Goal: Task Accomplishment & Management: Use online tool/utility

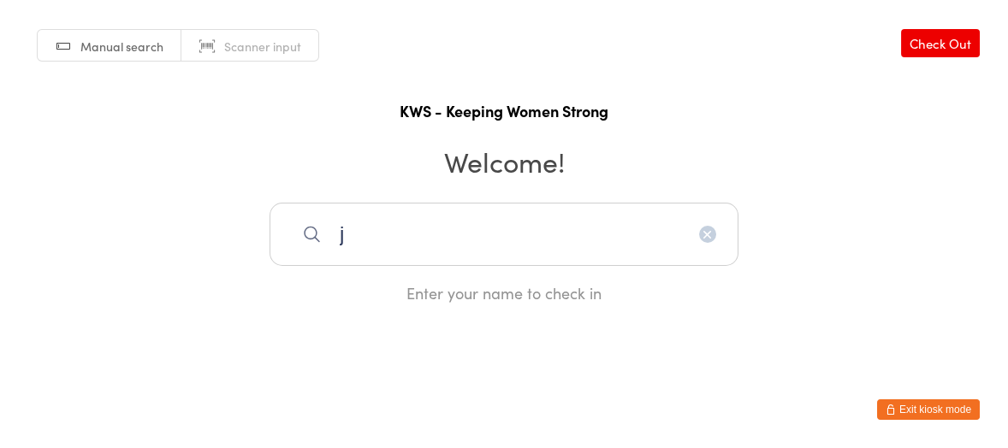
type input "j"
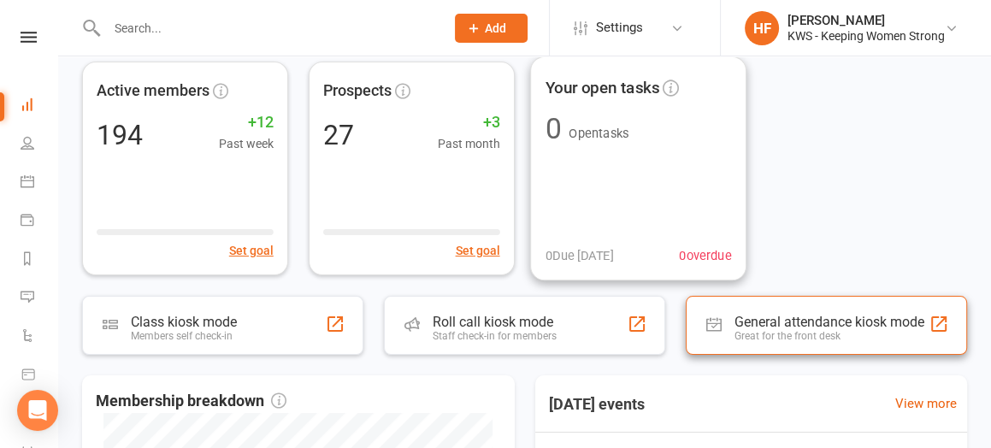
scroll to position [214, 0]
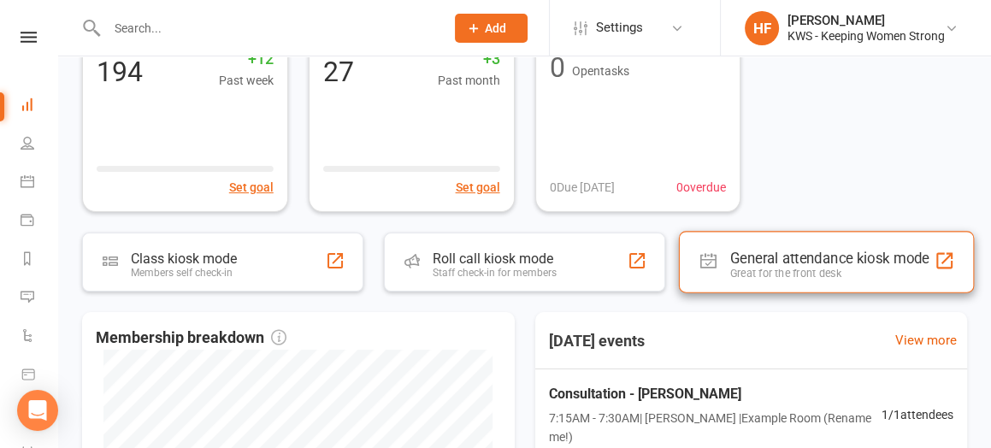
click at [750, 257] on div "General attendance kiosk mode" at bounding box center [829, 258] width 199 height 17
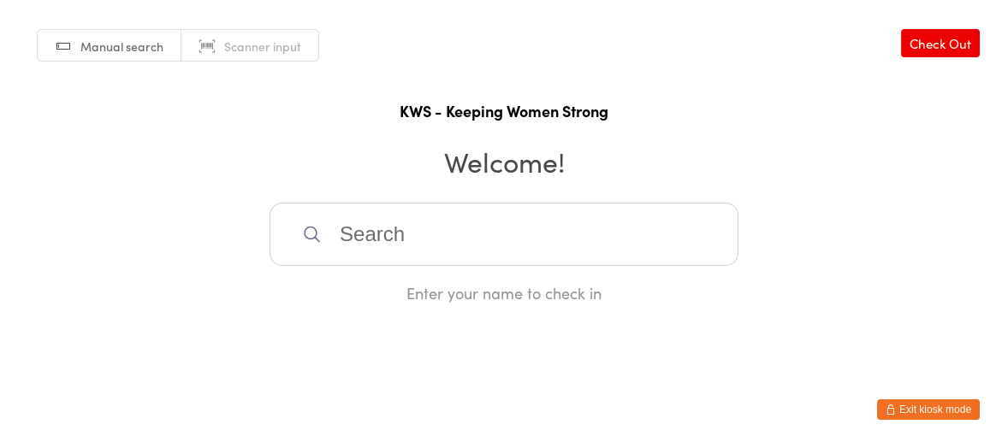
click at [353, 238] on input "search" at bounding box center [503, 234] width 469 height 63
click at [465, 274] on div "Enter your name to check in" at bounding box center [503, 253] width 469 height 101
click at [416, 236] on input "search" at bounding box center [503, 234] width 469 height 63
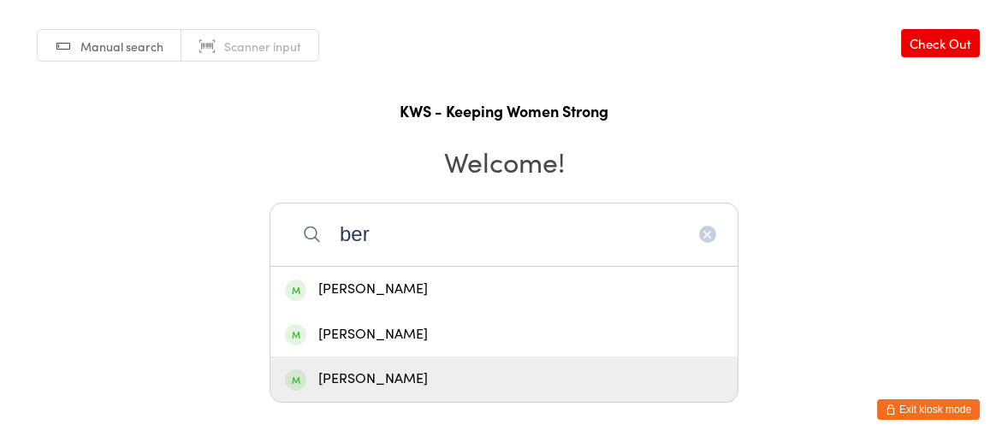
type input "ber"
click at [399, 366] on div "Bernadette Holmes" at bounding box center [503, 379] width 467 height 45
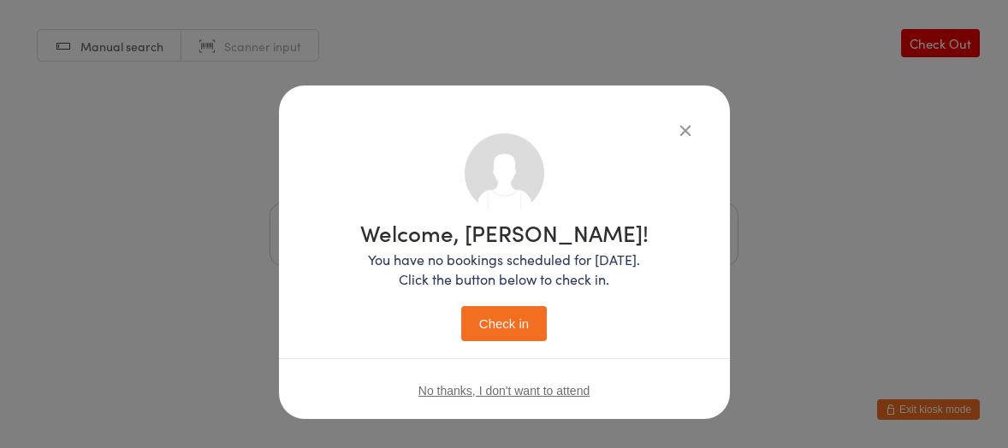
click at [489, 327] on button "Check in" at bounding box center [504, 323] width 86 height 35
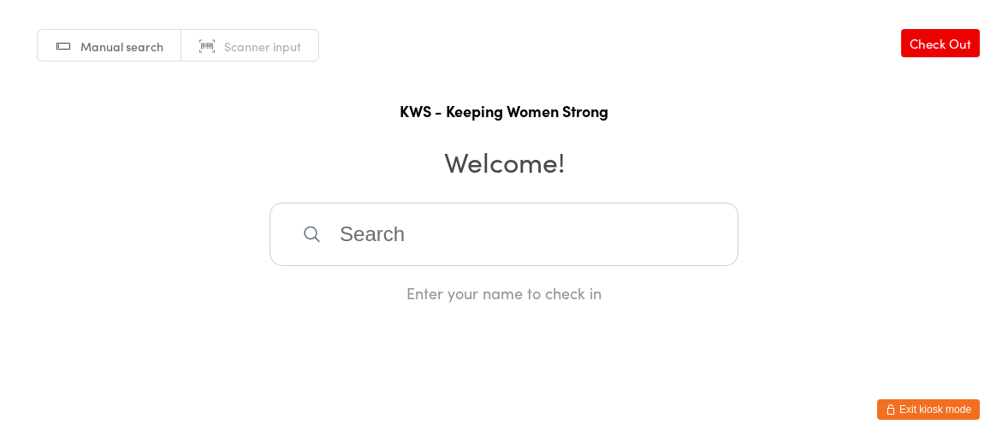
drag, startPoint x: 641, startPoint y: 267, endPoint x: 594, endPoint y: 265, distance: 46.2
click at [639, 268] on div "Enter your name to check in" at bounding box center [503, 253] width 469 height 101
drag, startPoint x: 344, startPoint y: 230, endPoint x: 575, endPoint y: 260, distance: 232.9
click at [346, 230] on input "search" at bounding box center [503, 234] width 469 height 63
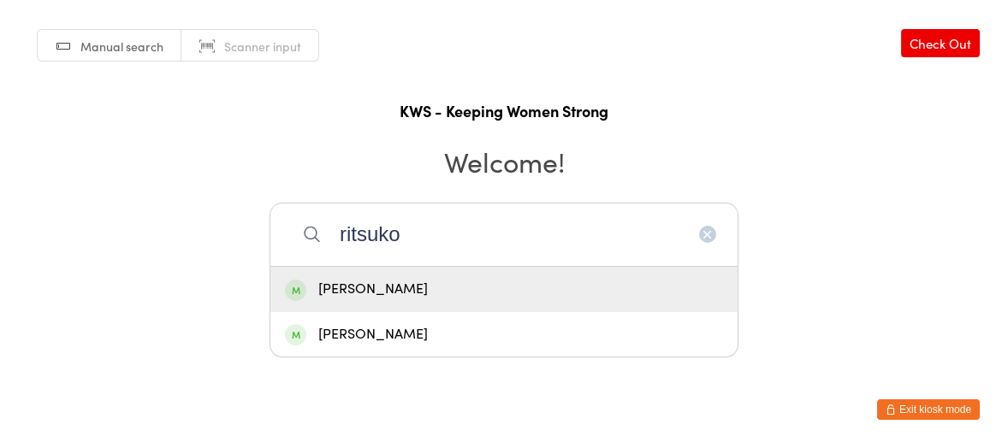
type input "ritsuko"
click at [408, 290] on div "Ritsuko Furukawa" at bounding box center [504, 289] width 438 height 23
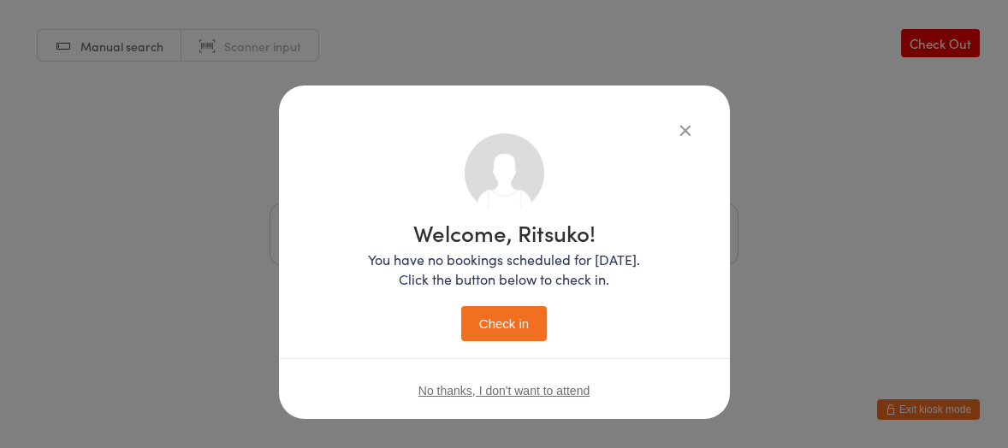
click at [492, 319] on button "Check in" at bounding box center [504, 323] width 86 height 35
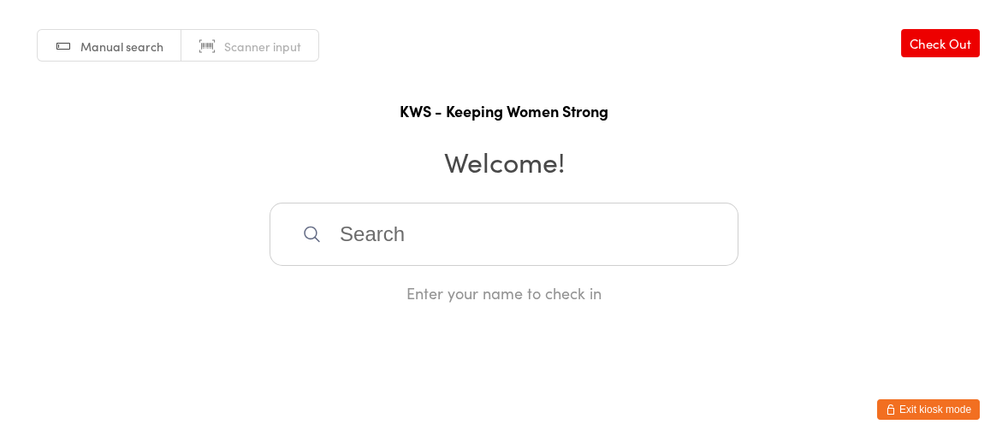
click at [499, 316] on html "You have now entered Kiosk Mode. Members will be able to check themselves in us…" at bounding box center [504, 224] width 1008 height 448
click at [513, 254] on input "search" at bounding box center [503, 234] width 469 height 63
type input "n"
click at [362, 310] on html "You have now entered Kiosk Mode. Members will be able to check themselves in us…" at bounding box center [504, 224] width 1008 height 448
click at [400, 247] on input "n" at bounding box center [503, 234] width 469 height 63
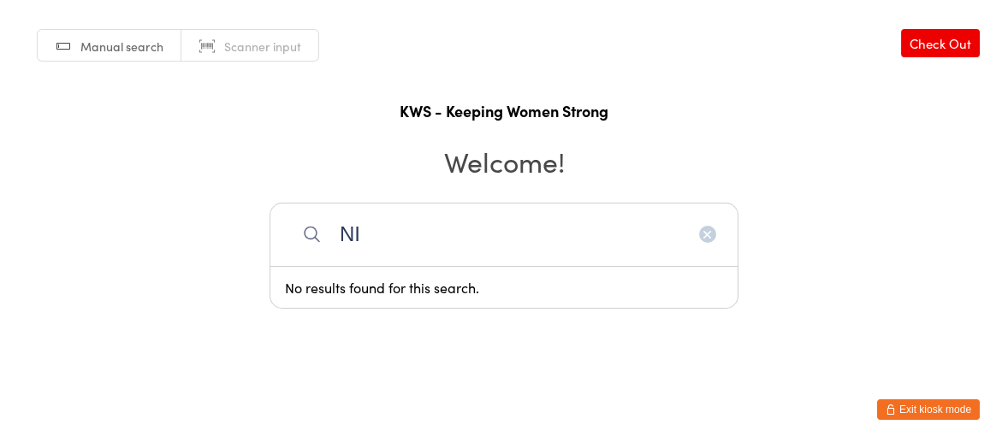
type input "N"
type input "NIRML"
click at [423, 273] on div "Nirmala Velusamy" at bounding box center [503, 289] width 467 height 45
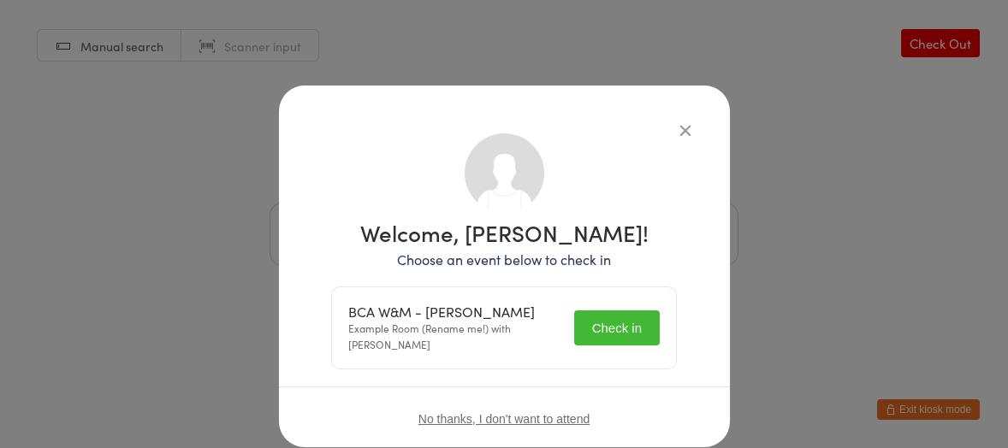
click at [581, 310] on button "Check in" at bounding box center [617, 327] width 86 height 35
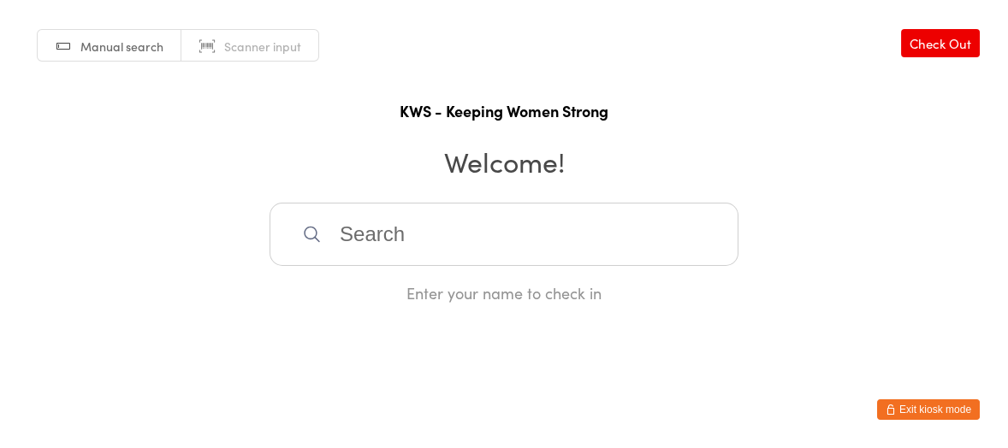
click at [474, 222] on input "search" at bounding box center [503, 234] width 469 height 63
click at [474, 228] on input "search" at bounding box center [503, 234] width 469 height 63
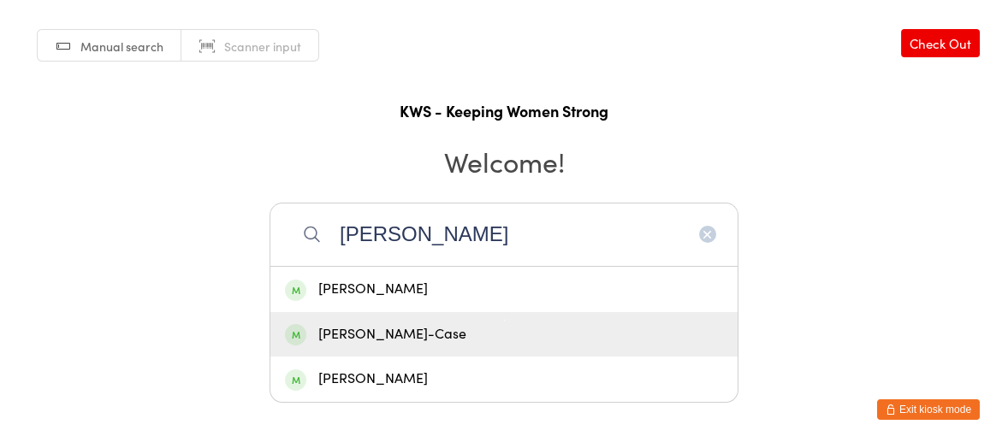
type input "JO"
click at [353, 334] on div "Jo Tonkin-Case" at bounding box center [504, 334] width 438 height 23
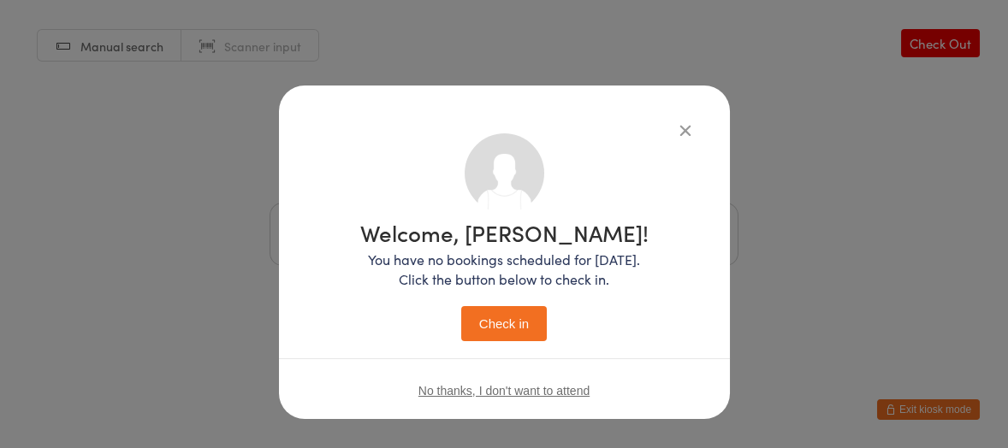
click at [494, 321] on button "Check in" at bounding box center [504, 323] width 86 height 35
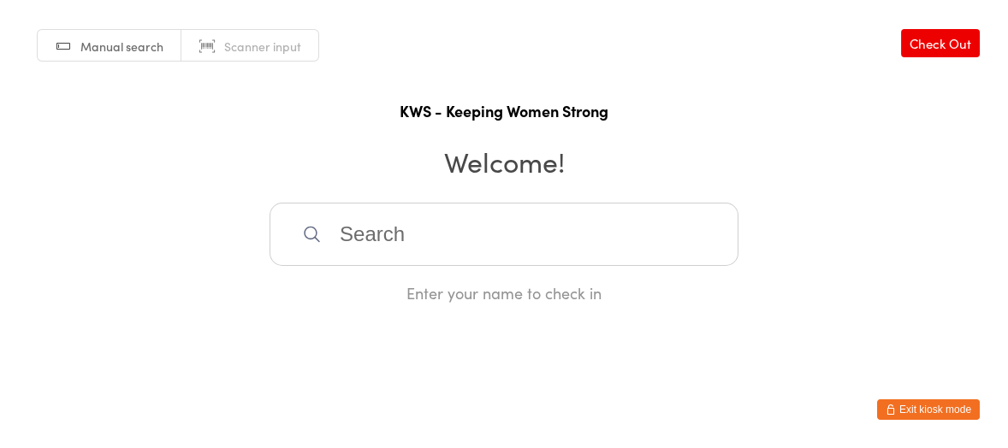
click at [446, 231] on input "search" at bounding box center [503, 234] width 469 height 63
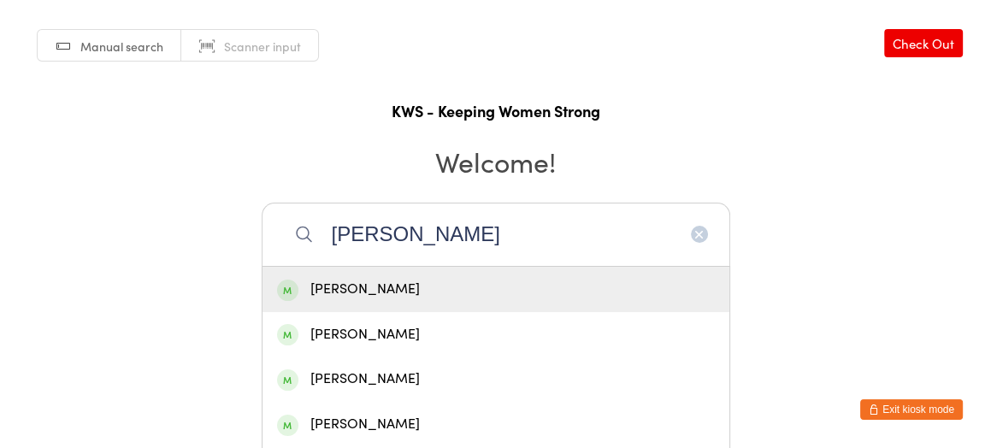
type input "janet"
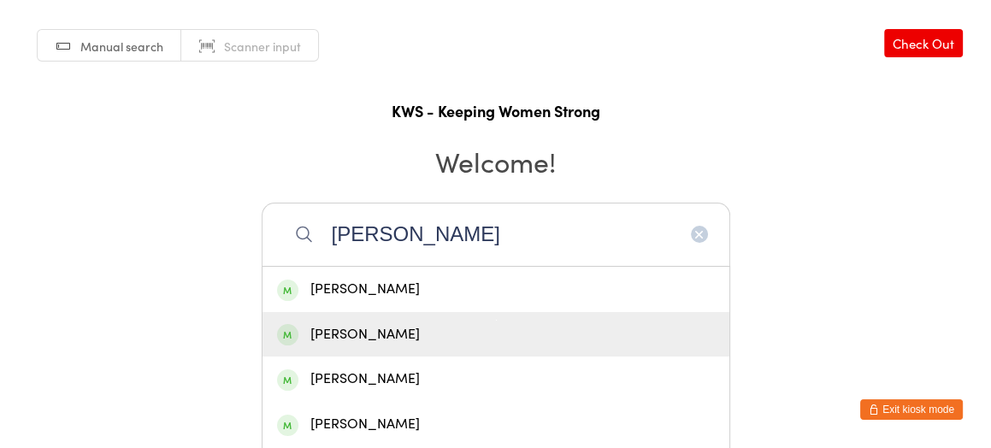
click at [373, 329] on div "Janet White" at bounding box center [496, 334] width 438 height 23
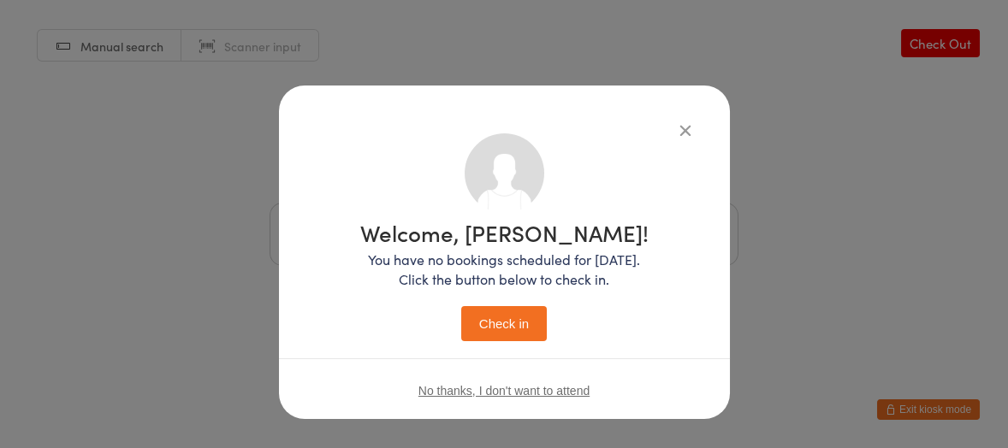
click at [506, 323] on button "Check in" at bounding box center [504, 323] width 86 height 35
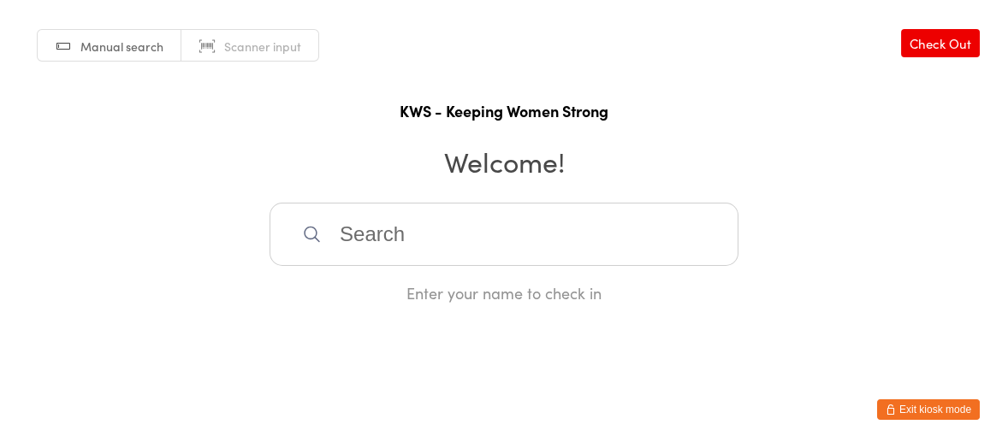
click at [350, 263] on input "search" at bounding box center [503, 234] width 469 height 63
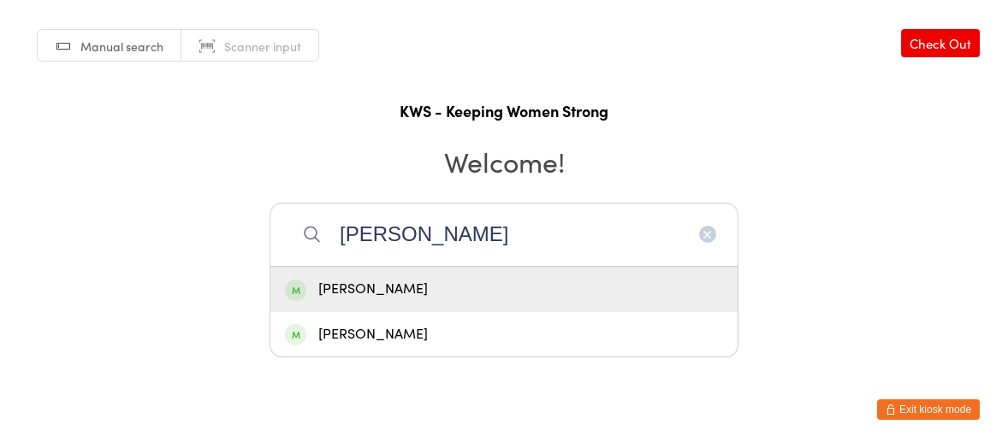
type input "eric"
click at [349, 290] on div "Erica MacKinnon" at bounding box center [504, 289] width 438 height 23
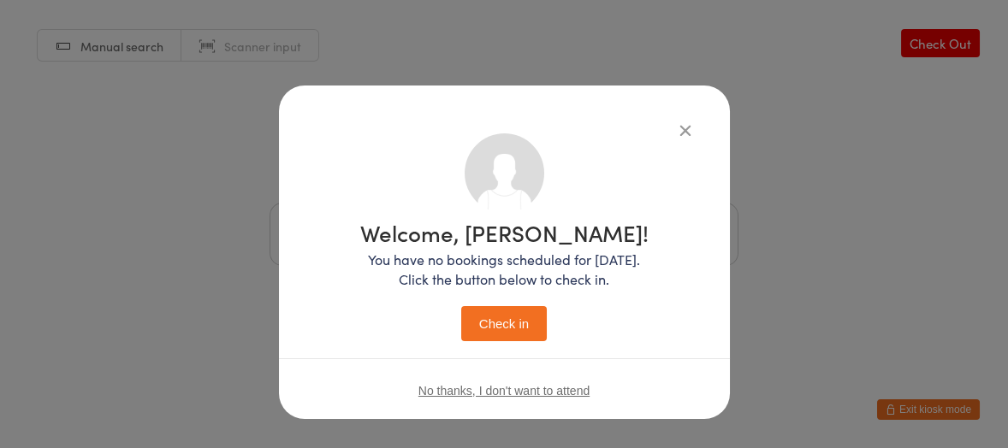
click at [476, 323] on button "Check in" at bounding box center [504, 323] width 86 height 35
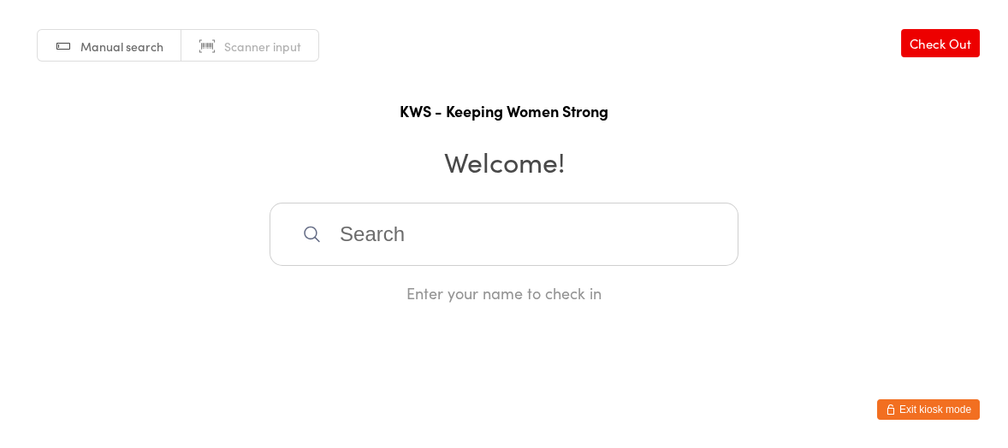
click at [327, 221] on input "search" at bounding box center [503, 234] width 469 height 63
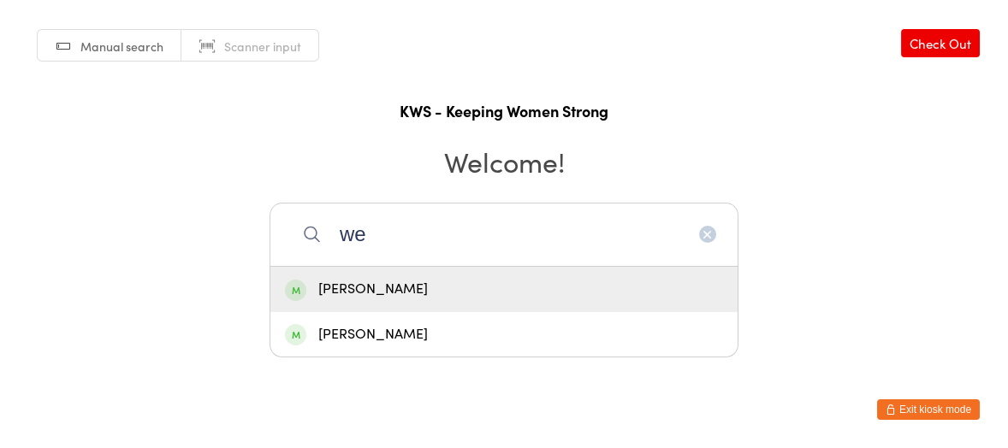
type input "we"
click at [357, 287] on div "Wendy May" at bounding box center [504, 289] width 438 height 23
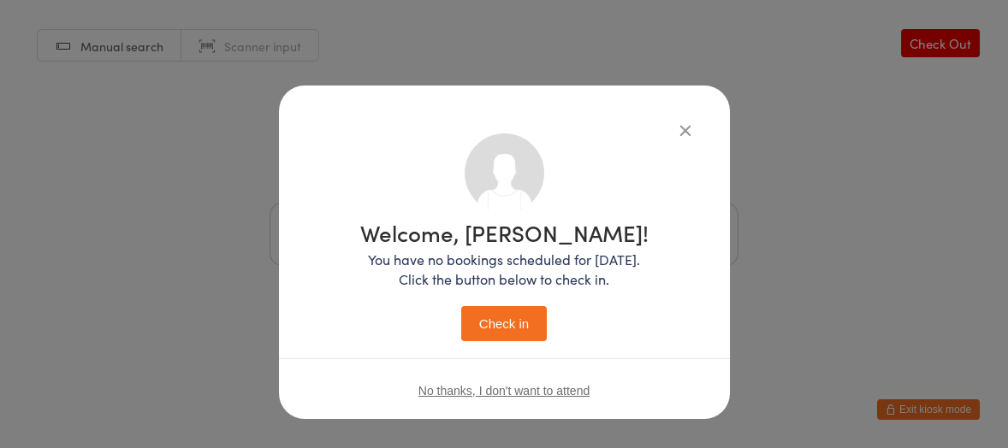
click at [511, 322] on button "Check in" at bounding box center [504, 323] width 86 height 35
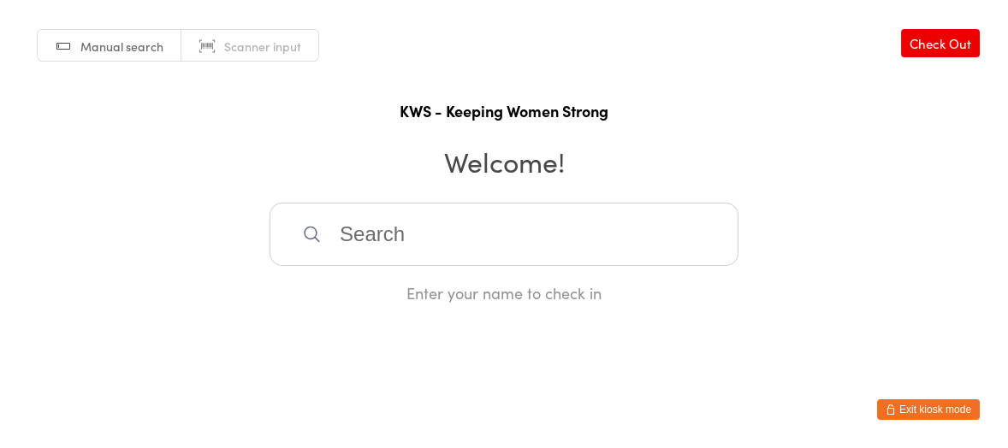
click at [487, 256] on input "search" at bounding box center [503, 234] width 469 height 63
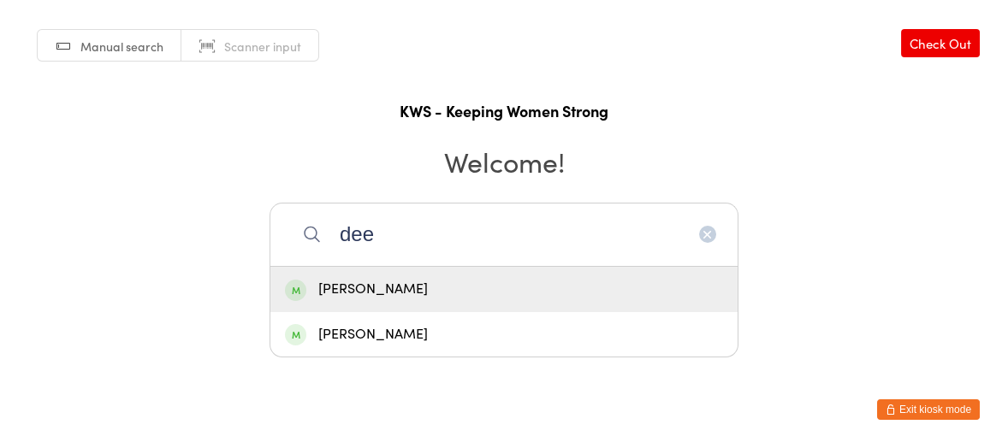
type input "dee"
click at [410, 278] on div "Deepa Viswanath" at bounding box center [504, 289] width 438 height 23
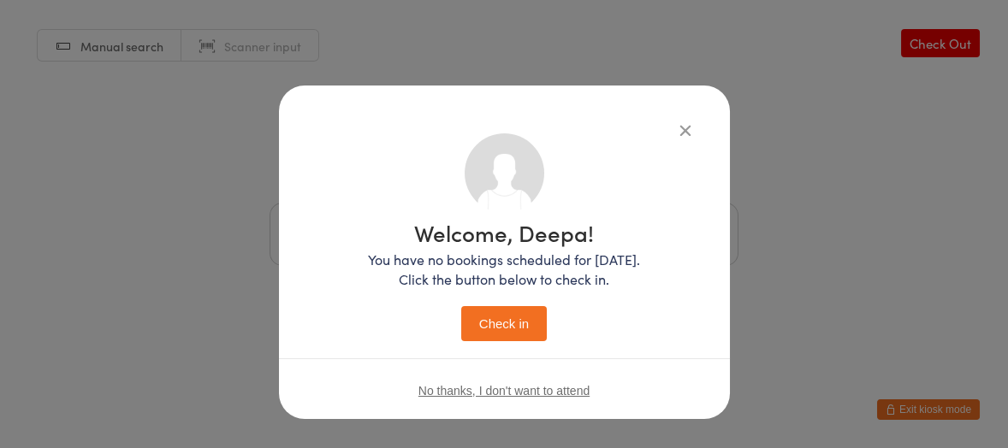
click at [520, 314] on button "Check in" at bounding box center [504, 323] width 86 height 35
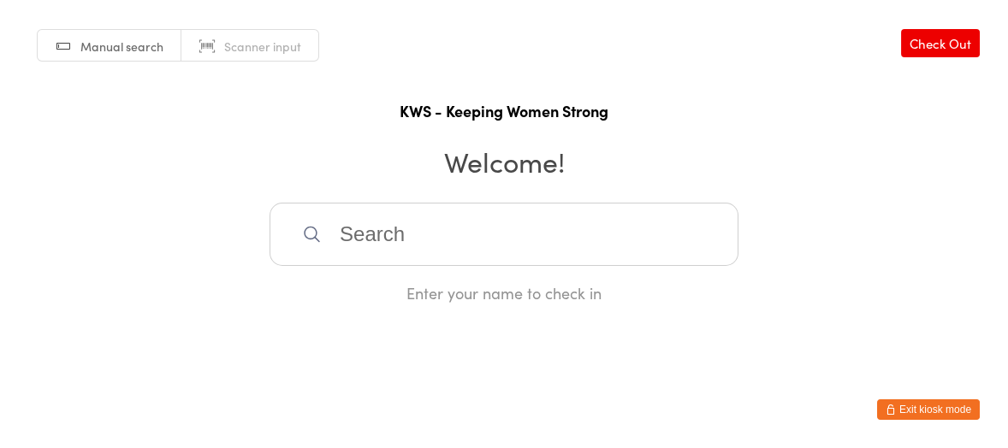
click at [329, 228] on input "search" at bounding box center [503, 234] width 469 height 63
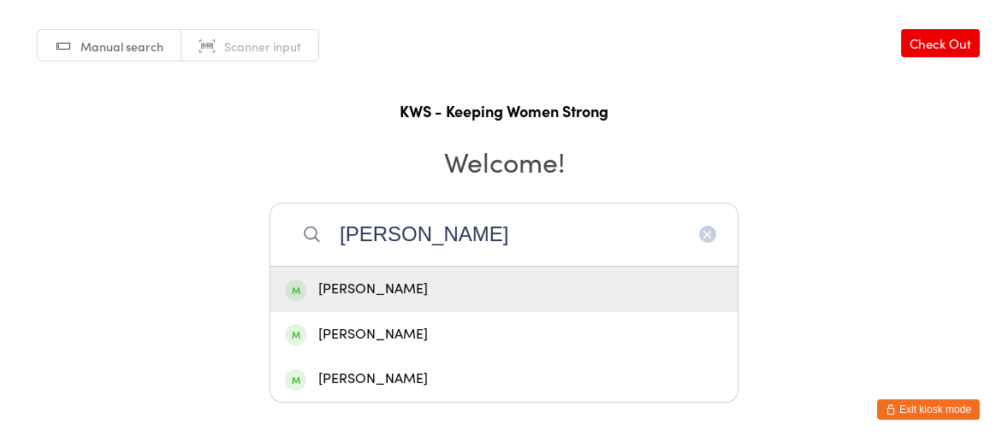
type input "Faye"
click at [357, 287] on div "Faye Thurley" at bounding box center [504, 289] width 438 height 23
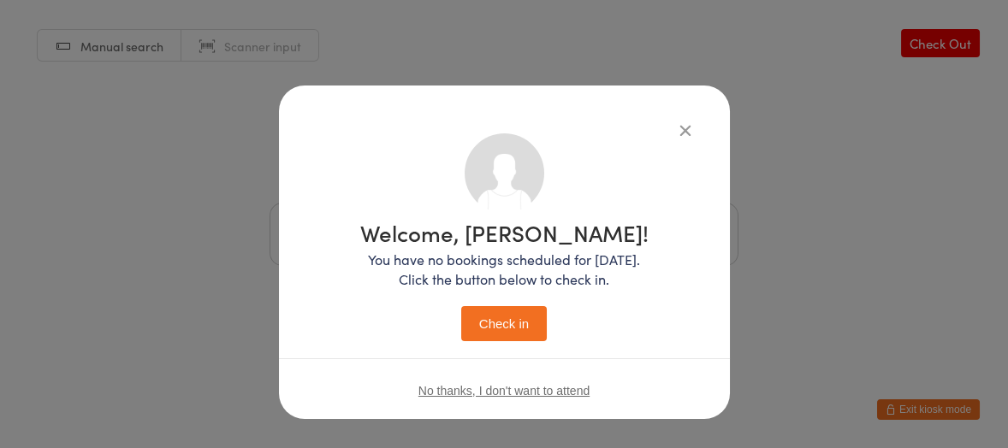
click at [499, 321] on button "Check in" at bounding box center [504, 323] width 86 height 35
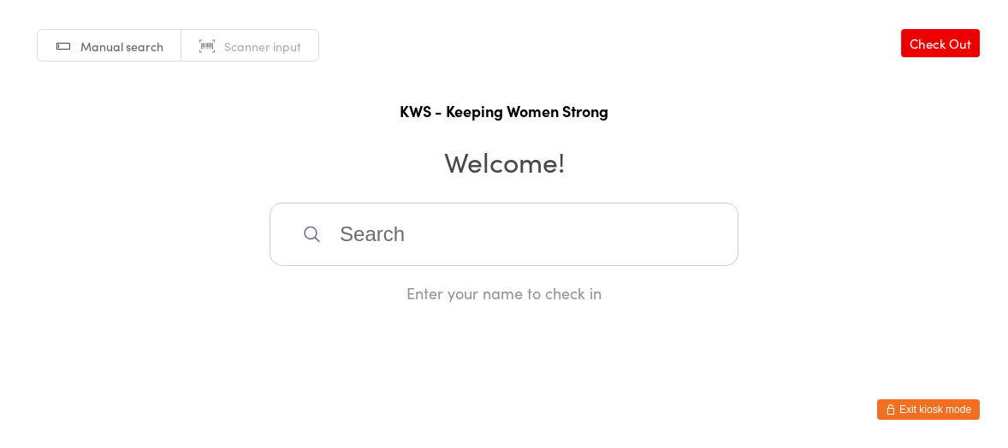
click at [342, 229] on input "search" at bounding box center [503, 234] width 469 height 63
type input "fior"
click at [401, 294] on div "Fiorella Glorie" at bounding box center [504, 289] width 438 height 23
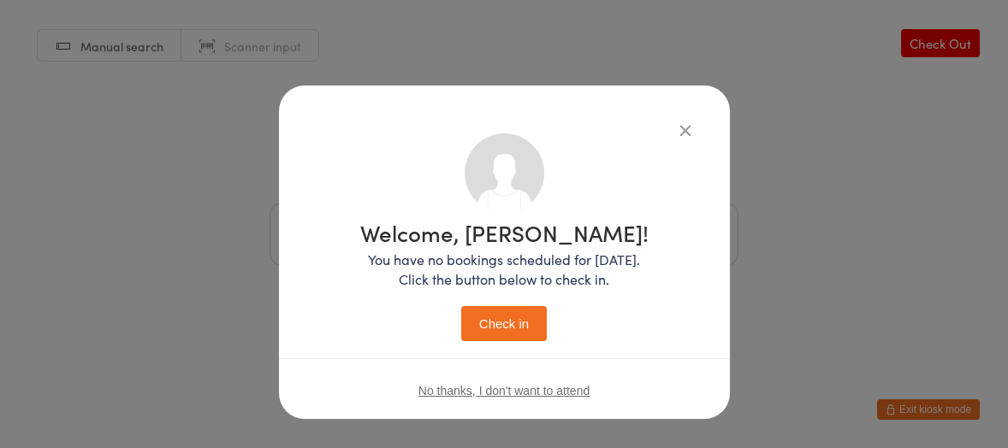
click at [492, 322] on button "Check in" at bounding box center [504, 323] width 86 height 35
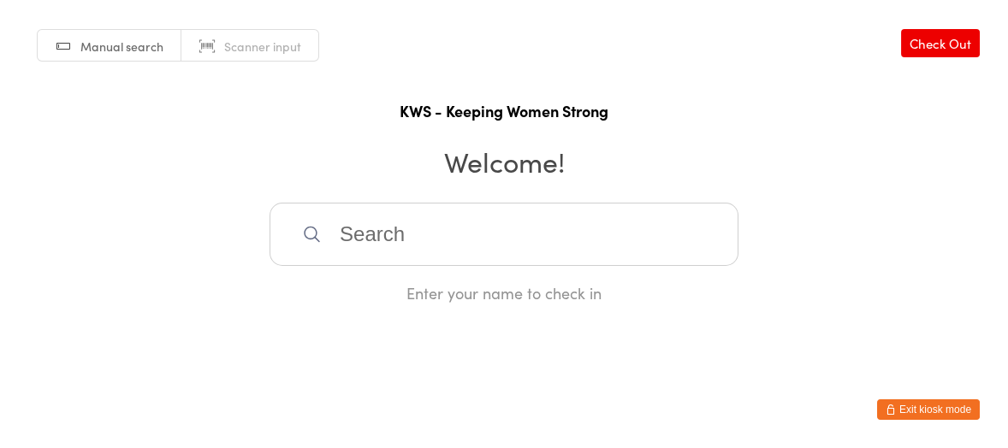
click at [470, 251] on input "search" at bounding box center [503, 234] width 469 height 63
type input "kat"
click at [380, 281] on div "Kat Lilly" at bounding box center [504, 289] width 438 height 23
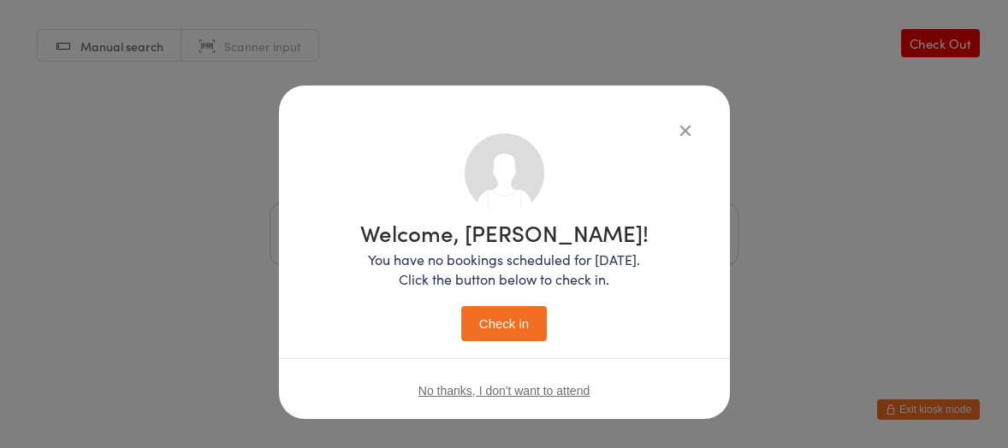
click at [500, 319] on button "Check in" at bounding box center [504, 323] width 86 height 35
